Goal: Transaction & Acquisition: Purchase product/service

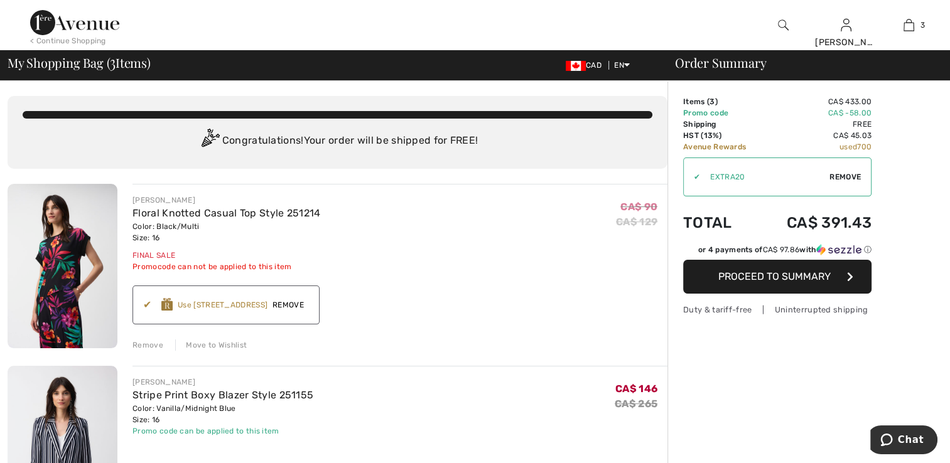
click at [747, 285] on button "Proceed to Summary" at bounding box center [777, 277] width 188 height 34
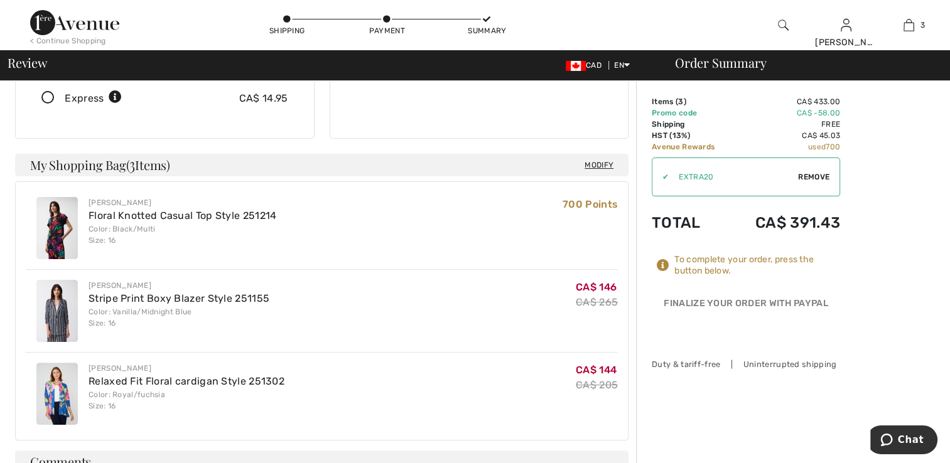
scroll to position [330, 0]
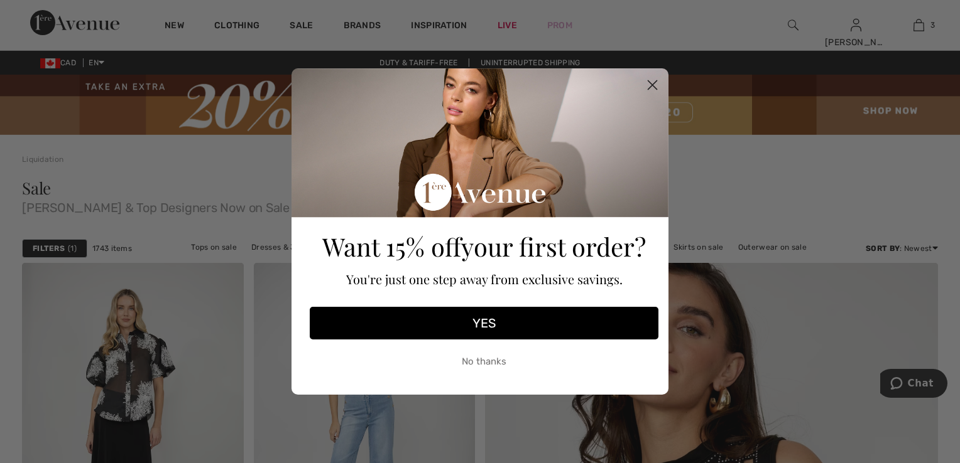
click at [654, 89] on circle "Close dialog" at bounding box center [652, 85] width 21 height 21
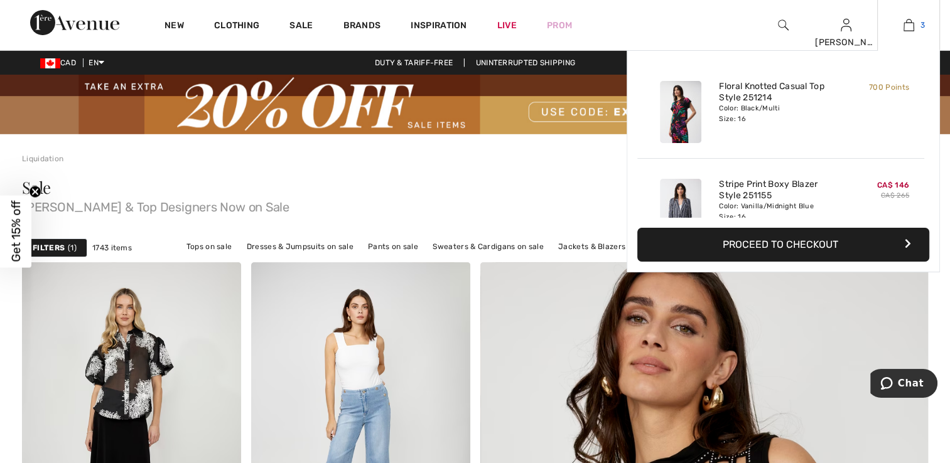
click at [912, 24] on img at bounding box center [909, 25] width 11 height 15
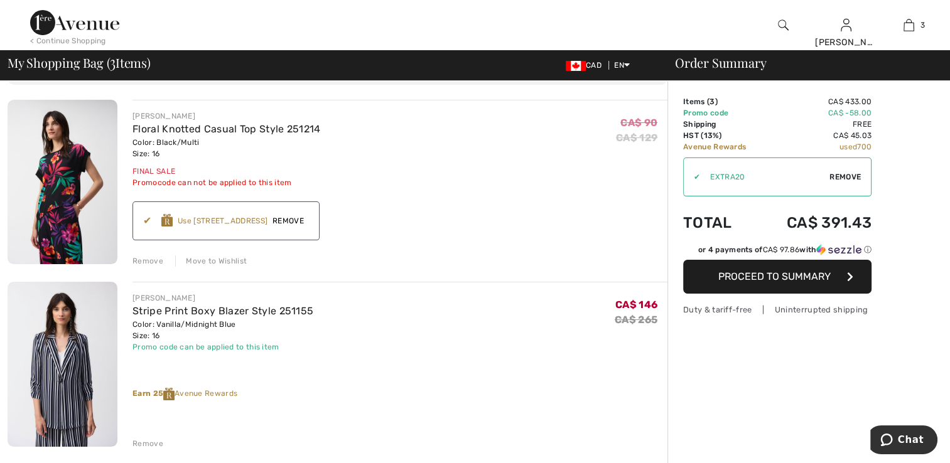
scroll to position [63, 0]
